Goal: Transaction & Acquisition: Purchase product/service

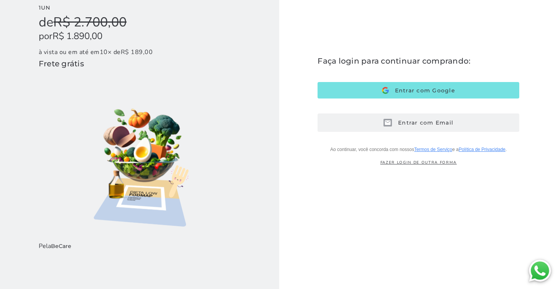
click at [403, 129] on button "Entrar com Email E-mail" at bounding box center [419, 123] width 202 height 18
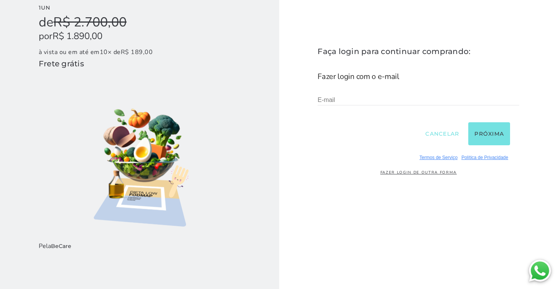
click at [416, 85] on h1 "Fazer login com o e-mail" at bounding box center [419, 79] width 202 height 15
click at [416, 91] on div "E-mail" at bounding box center [419, 100] width 202 height 26
click at [416, 95] on input "email" at bounding box center [419, 100] width 202 height 10
type input "**********"
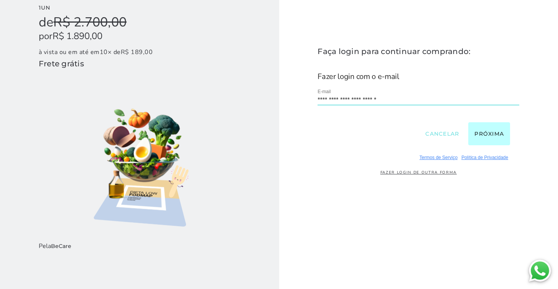
click at [497, 133] on button "Próxima" at bounding box center [490, 133] width 42 height 23
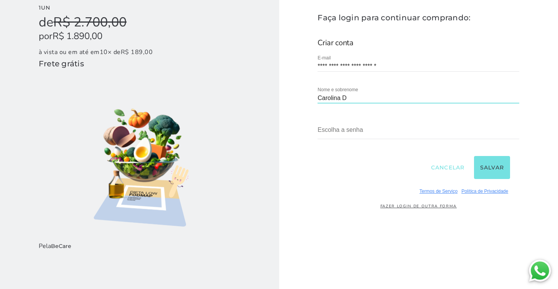
type input "[PERSON_NAME]"
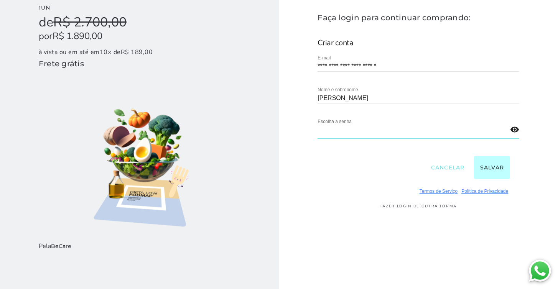
click at [481, 163] on button "Salvar" at bounding box center [492, 167] width 36 height 23
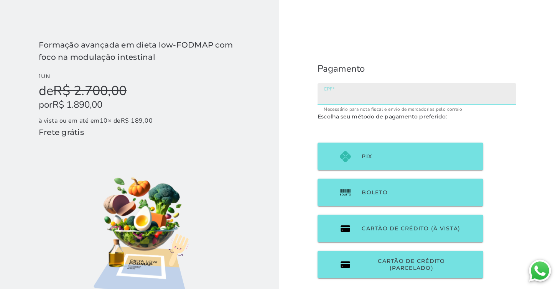
click at [379, 97] on input "CPF" at bounding box center [417, 96] width 187 height 11
type input "40093154828"
type mwc-textfield "40093154828"
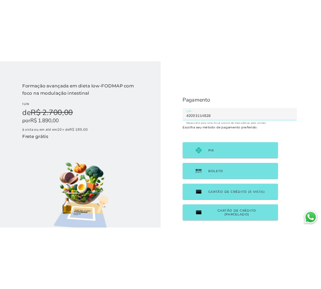
scroll to position [3, 0]
